Goal: Task Accomplishment & Management: Manage account settings

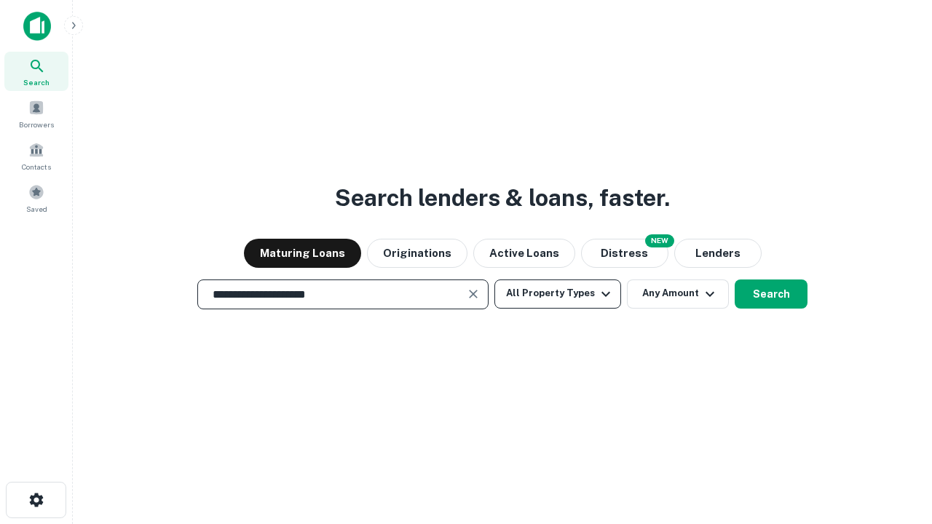
type input "**********"
click at [558, 294] on button "All Property Types" at bounding box center [558, 294] width 127 height 29
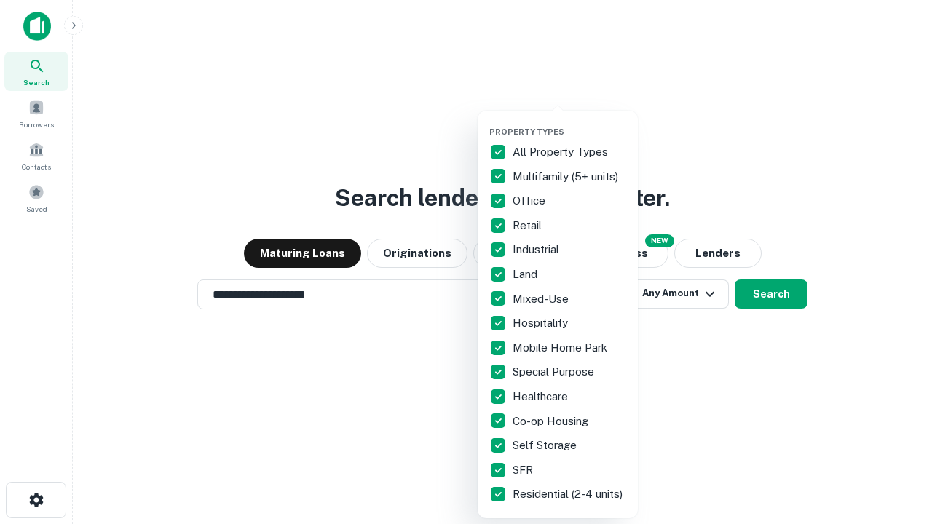
click at [570, 122] on button "button" at bounding box center [570, 122] width 160 height 1
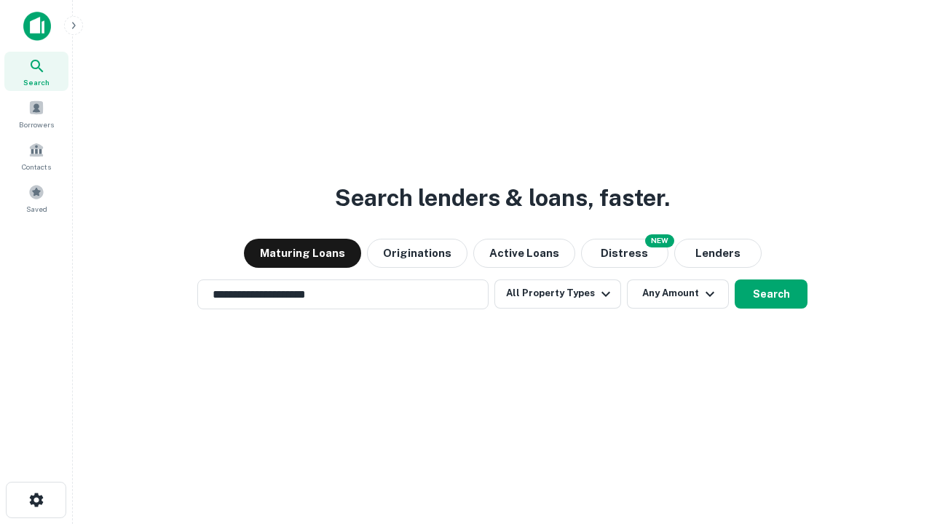
scroll to position [23, 0]
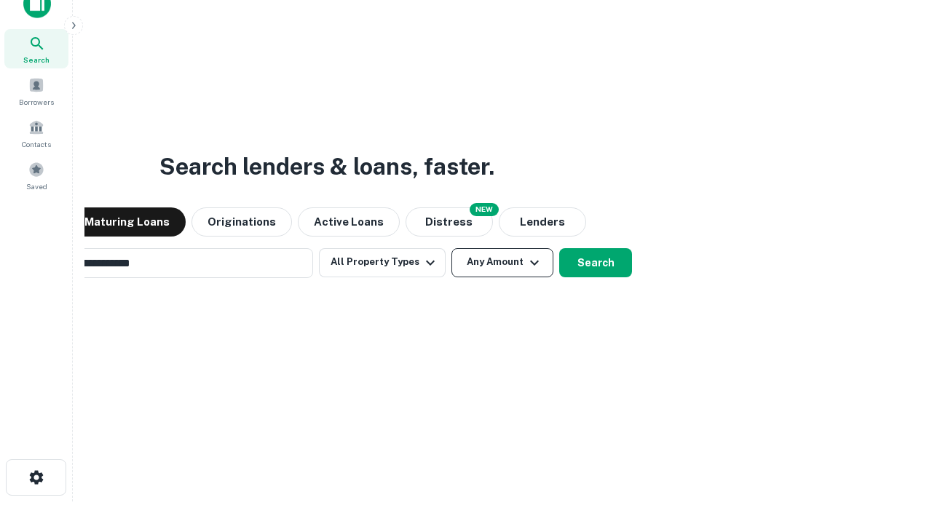
click at [452, 248] on button "Any Amount" at bounding box center [503, 262] width 102 height 29
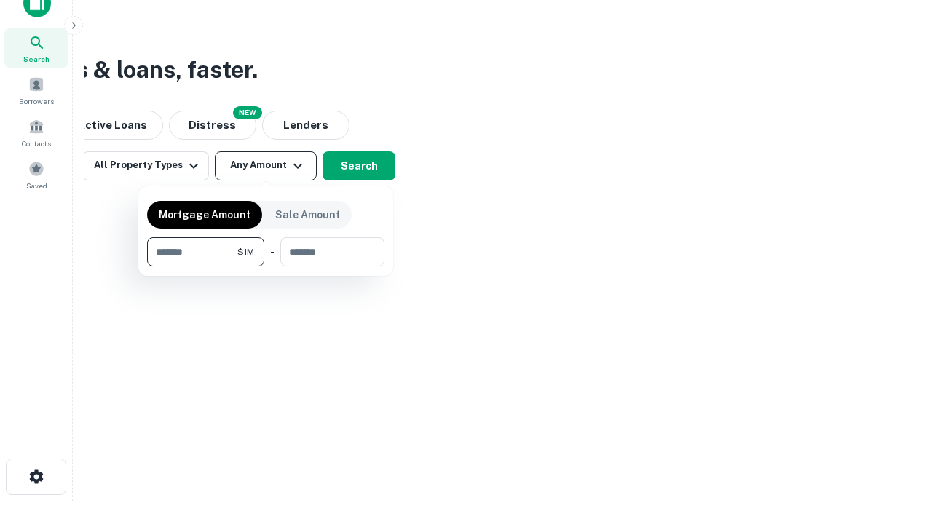
type input "*******"
click at [266, 267] on button "button" at bounding box center [265, 267] width 237 height 1
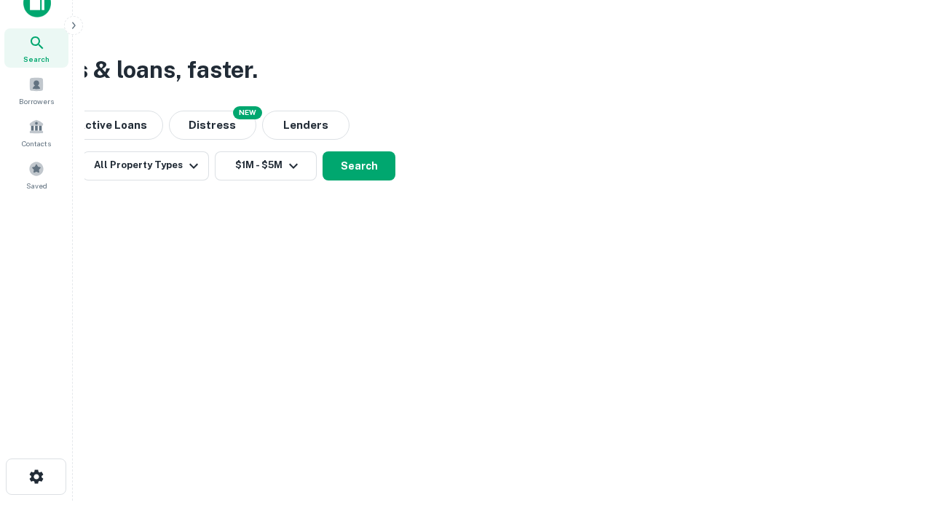
scroll to position [9, 269]
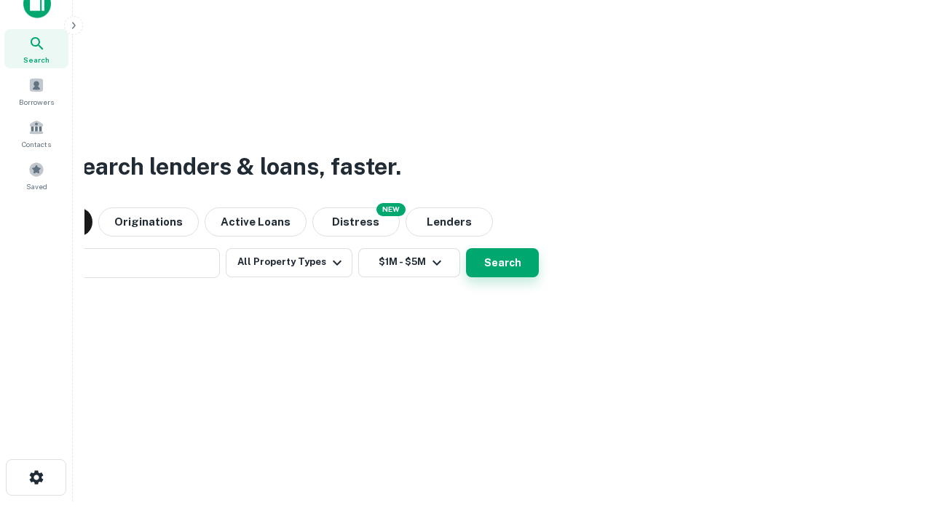
click at [466, 248] on button "Search" at bounding box center [502, 262] width 73 height 29
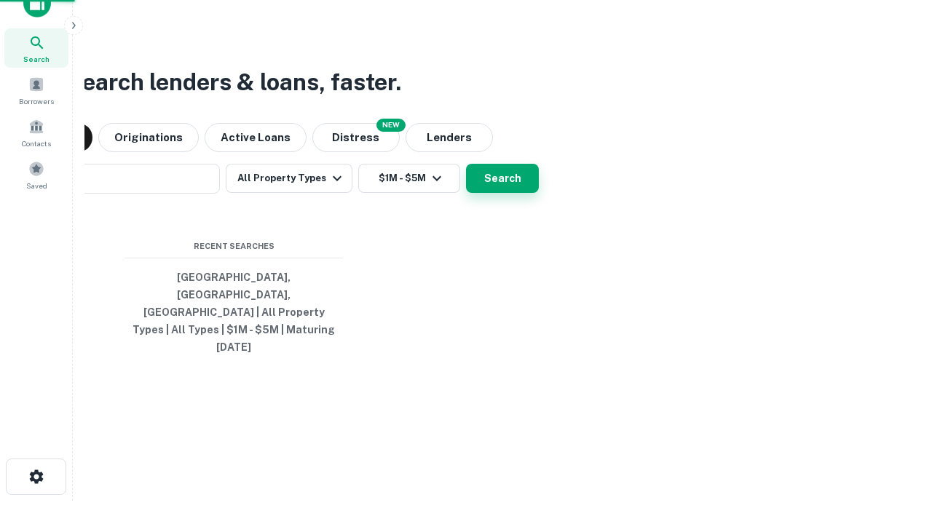
scroll to position [39, 412]
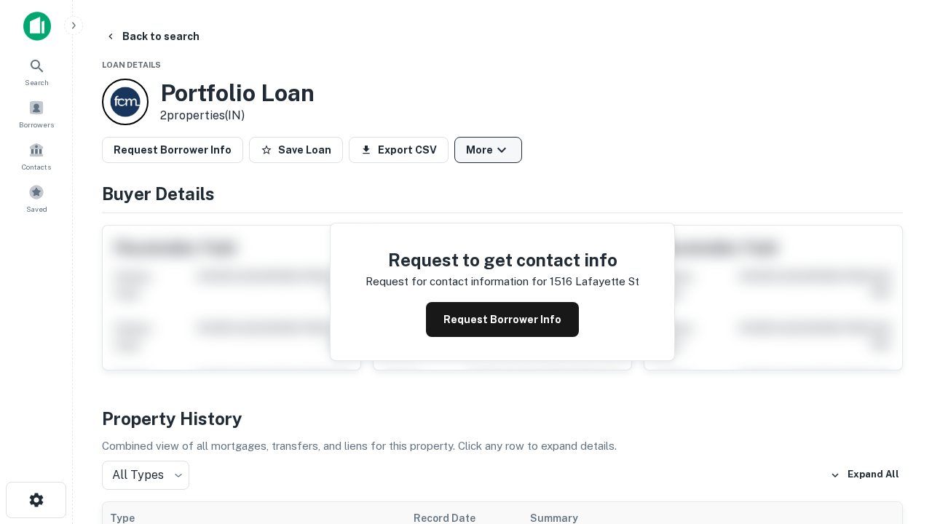
click at [488, 150] on button "More" at bounding box center [489, 150] width 68 height 26
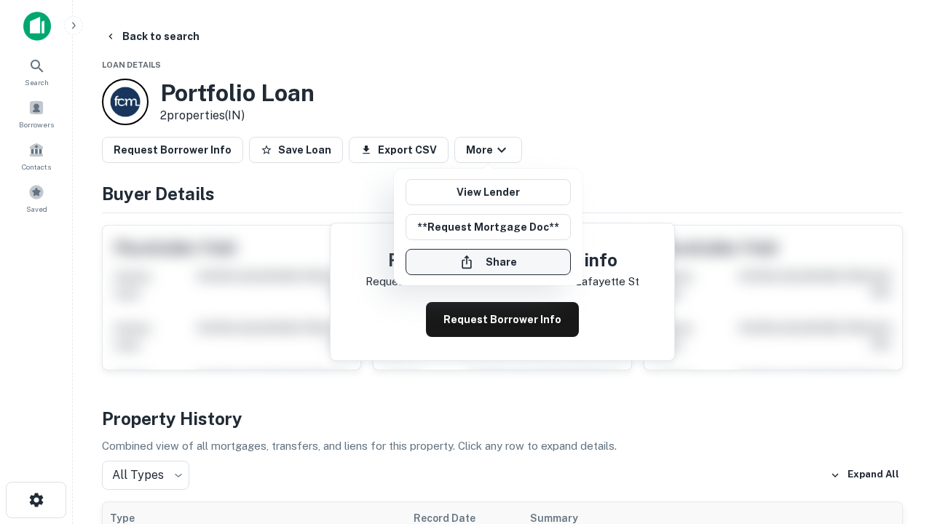
click at [488, 262] on button "Share" at bounding box center [488, 262] width 165 height 26
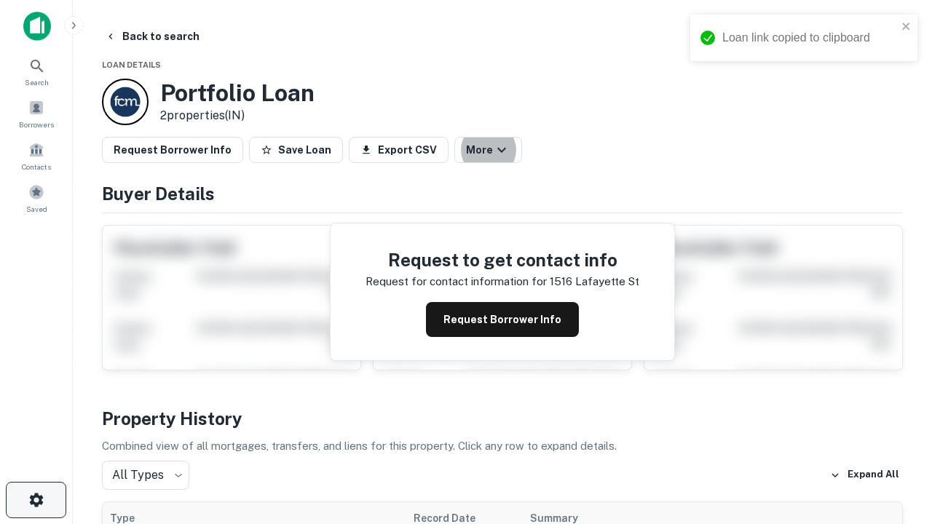
click at [36, 500] on icon "button" at bounding box center [36, 500] width 17 height 17
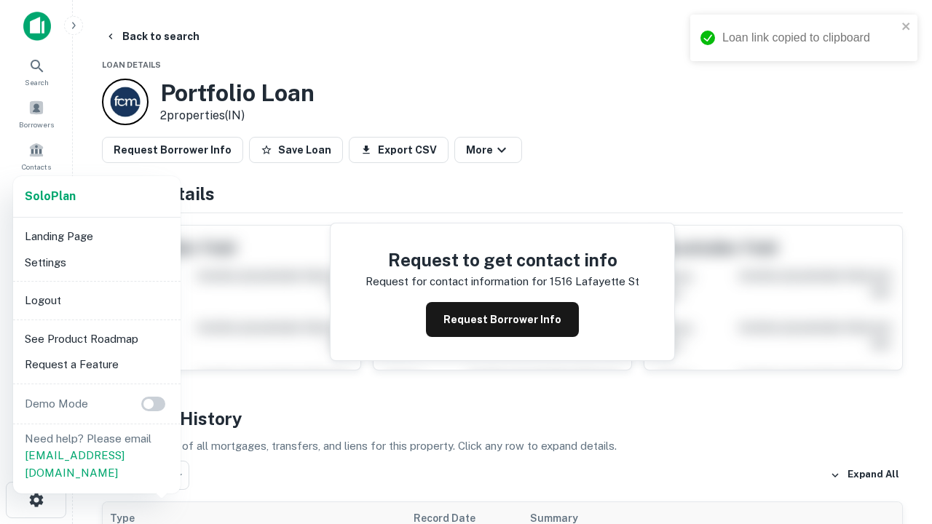
click at [96, 300] on li "Logout" at bounding box center [97, 301] width 156 height 26
